Goal: Task Accomplishment & Management: Use online tool/utility

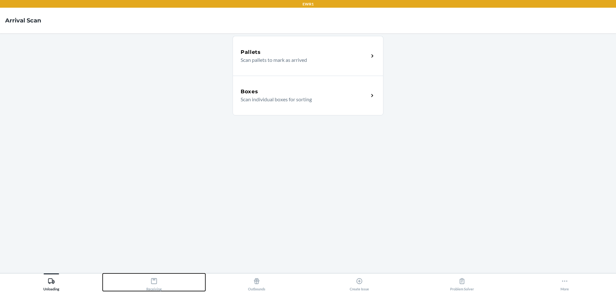
click at [153, 282] on icon at bounding box center [153, 281] width 7 height 7
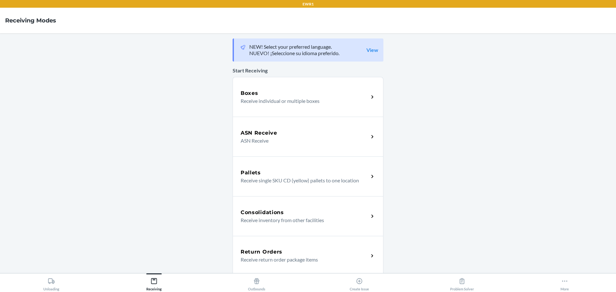
click at [257, 96] on div "Boxes" at bounding box center [305, 94] width 128 height 8
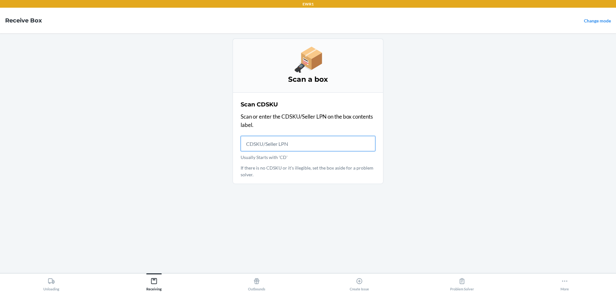
click at [291, 142] on input "Usually Starts with 'CD'" at bounding box center [308, 143] width 135 height 15
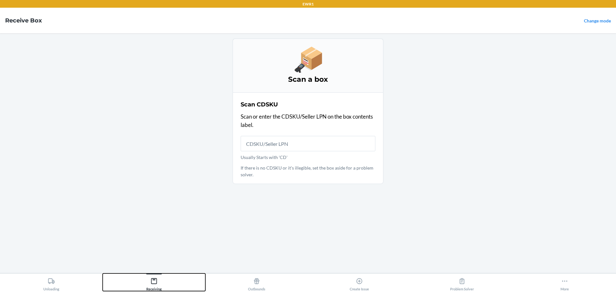
click at [150, 286] on div "Receiving" at bounding box center [153, 283] width 15 height 16
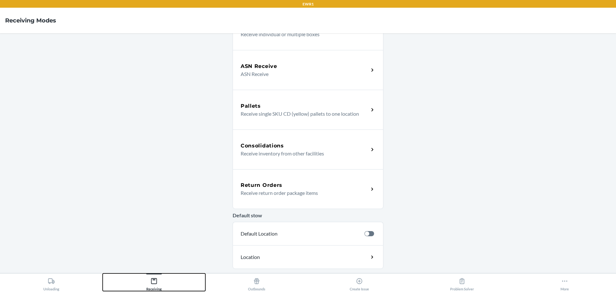
scroll to position [115, 0]
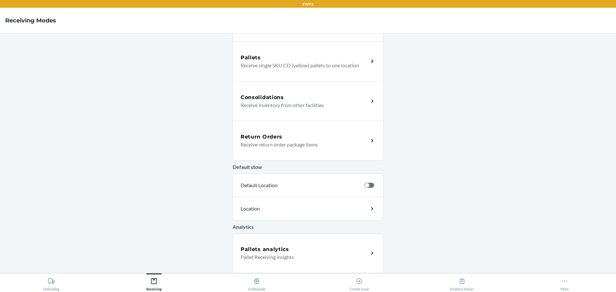
click at [256, 95] on h5 "Consolidations" at bounding box center [262, 98] width 43 height 8
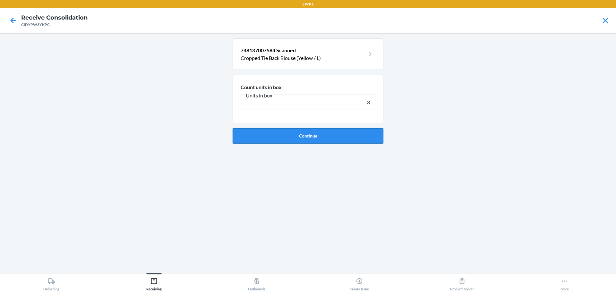
type input "3"
click at [316, 138] on button "Continue" at bounding box center [308, 135] width 151 height 15
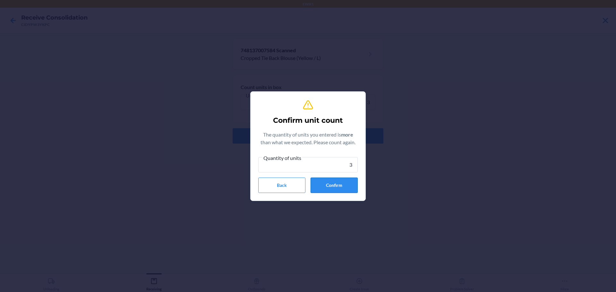
type input "3"
click at [326, 186] on button "Confirm" at bounding box center [334, 185] width 47 height 15
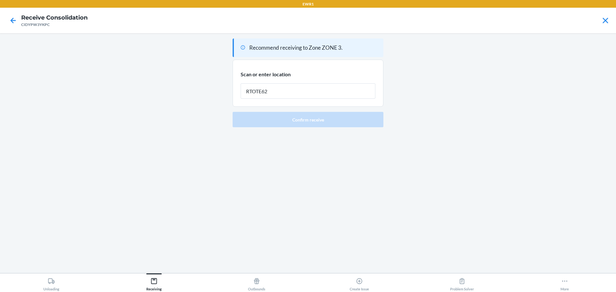
type input "RTOTE628"
